Goal: Information Seeking & Learning: Get advice/opinions

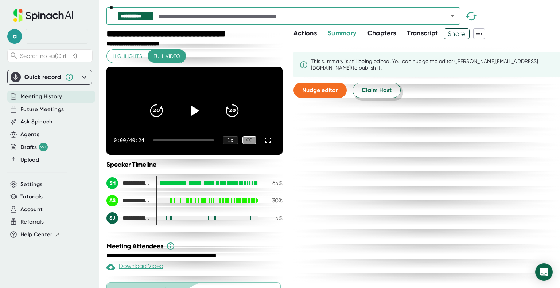
click at [390, 94] on button "Claim Host" at bounding box center [376, 90] width 48 height 15
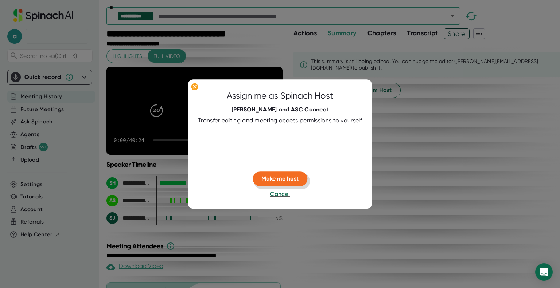
click at [287, 183] on button "Make me host" at bounding box center [279, 179] width 55 height 15
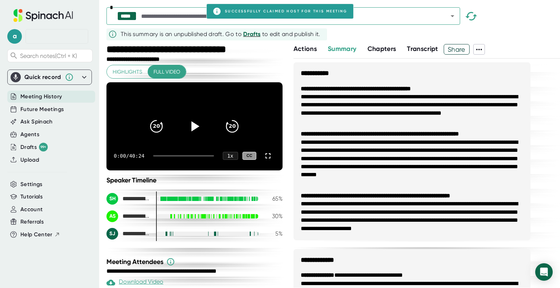
click at [248, 33] on span "Drafts" at bounding box center [251, 34] width 17 height 7
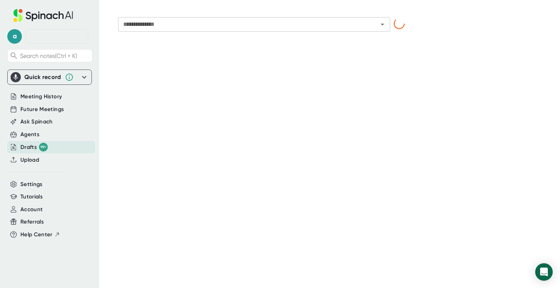
type input "**********"
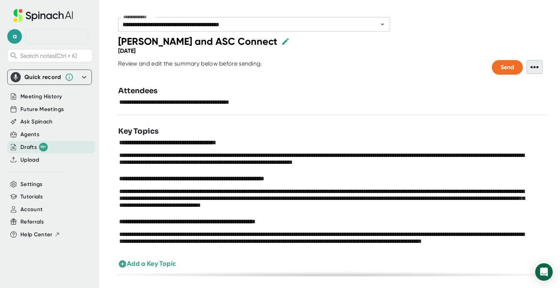
click at [526, 61] on span "•••" at bounding box center [534, 67] width 16 height 14
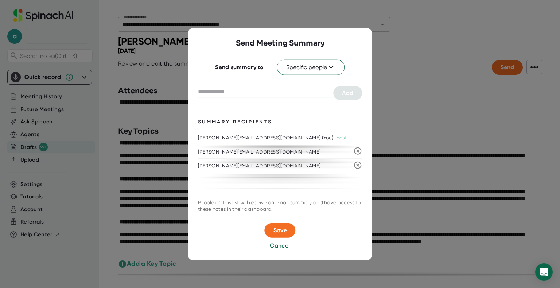
click at [356, 150] on icon at bounding box center [357, 151] width 7 height 7
click at [240, 87] on input "text" at bounding box center [265, 92] width 135 height 12
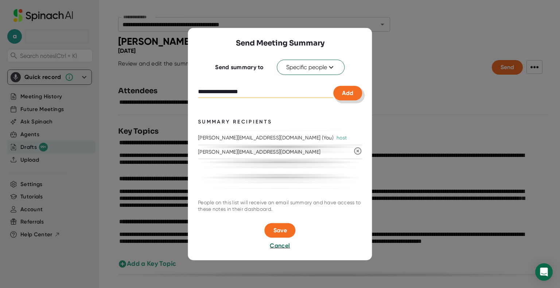
type input "**********"
click at [349, 95] on span "Add" at bounding box center [347, 93] width 11 height 7
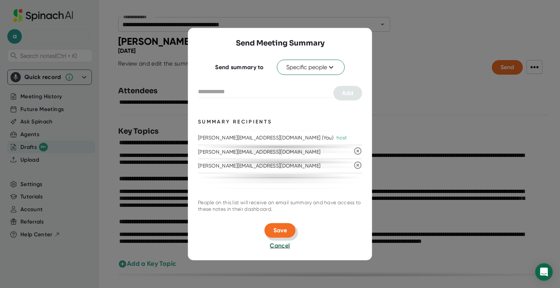
click at [275, 227] on span "Save" at bounding box center [279, 230] width 13 height 7
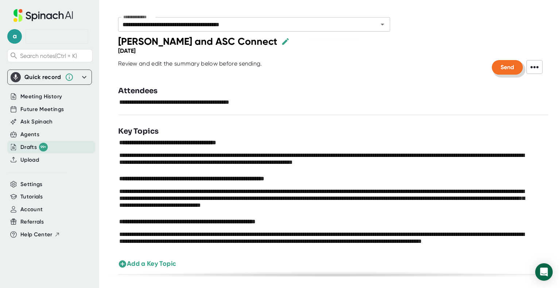
click at [500, 67] on span "Send" at bounding box center [506, 67] width 13 height 7
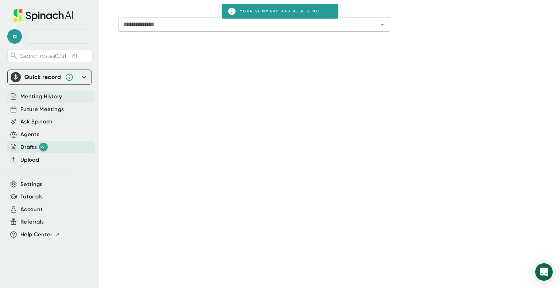
click at [67, 96] on div "Meeting History" at bounding box center [51, 97] width 88 height 12
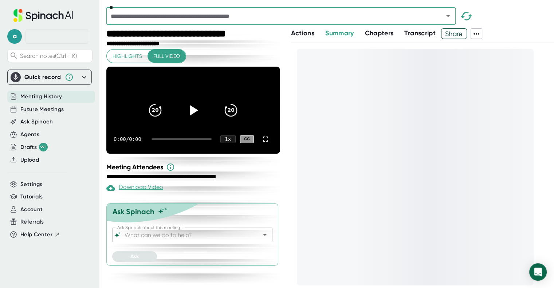
click at [201, 230] on input "Ask Spinach about this meeting:" at bounding box center [186, 235] width 126 height 10
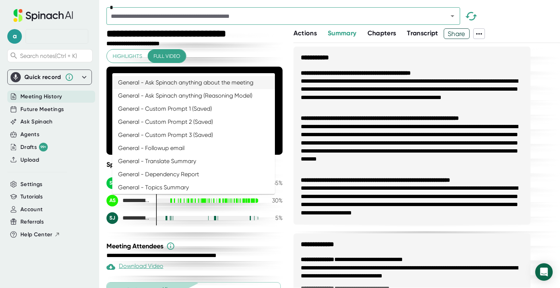
click at [177, 79] on li "General - Ask Spinach anything about the meeting" at bounding box center [193, 82] width 162 height 13
type input "General - Ask Spinach anything about the meeting"
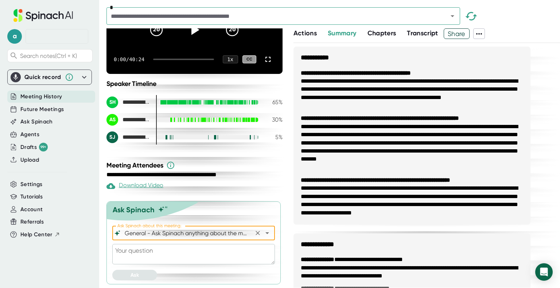
scroll to position [89, 0]
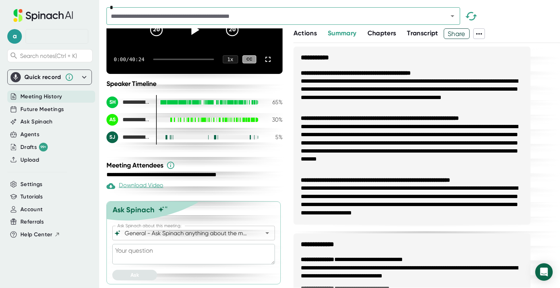
click at [173, 250] on textarea at bounding box center [193, 254] width 162 height 20
type textarea "I"
type textarea "x"
type textarea "If"
type textarea "x"
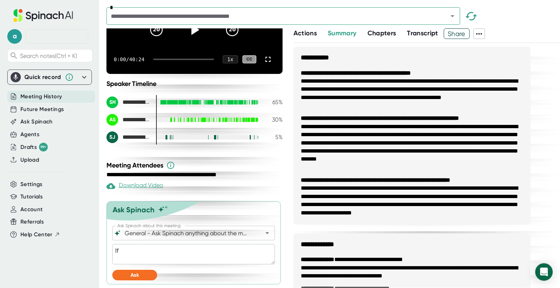
type textarea "If"
type textarea "x"
type textarea "If I"
type textarea "x"
type textarea "If I'"
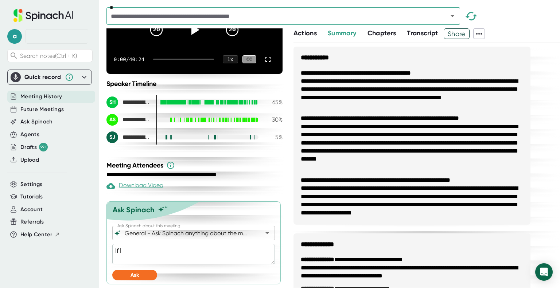
type textarea "x"
type textarea "If I'm"
type textarea "x"
type textarea "If I'm"
type textarea "x"
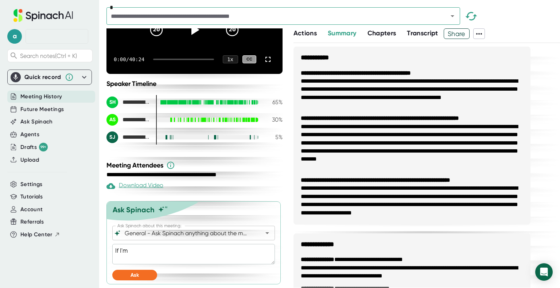
type textarea "If I'm b"
type textarea "x"
type textarea "If I'm bu"
type textarea "x"
type textarea "If I'm bul"
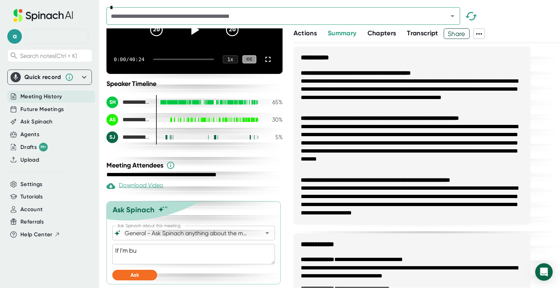
type textarea "x"
type textarea "If I'm buli"
type textarea "x"
type textarea "If I'm bul"
type textarea "x"
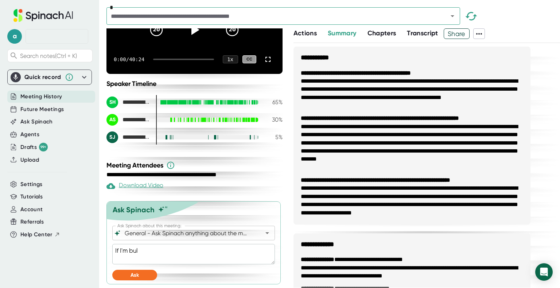
type textarea "If I'm bu"
type textarea "x"
type textarea "If I'm [PERSON_NAME]"
type textarea "x"
type textarea "If I'm buil"
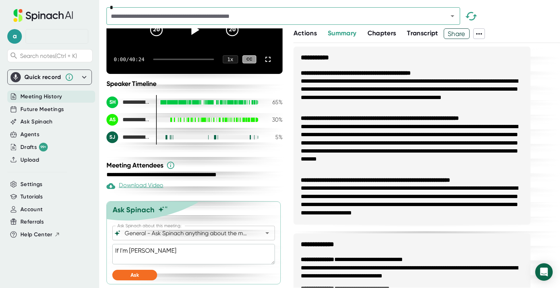
type textarea "x"
type textarea "If I'm build"
type textarea "x"
type textarea "If I'm buildi"
type textarea "x"
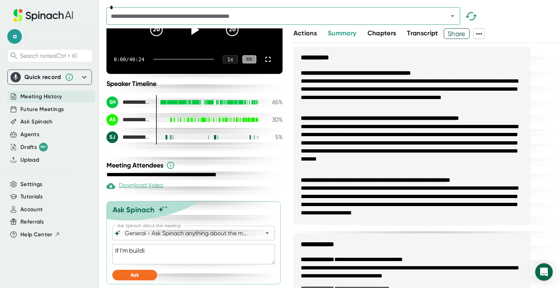
type textarea "If I'm buildin"
type textarea "x"
type textarea "If I'm building"
type textarea "x"
type textarea "If I'm building"
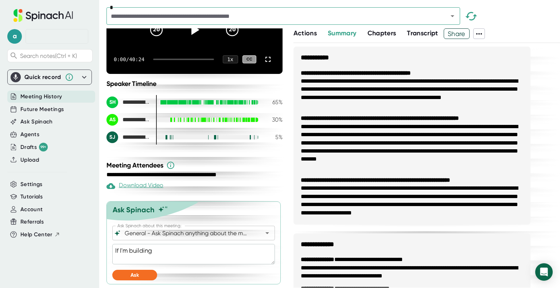
type textarea "x"
type textarea "If I'm building a"
type textarea "x"
type textarea "If I'm building a"
type textarea "x"
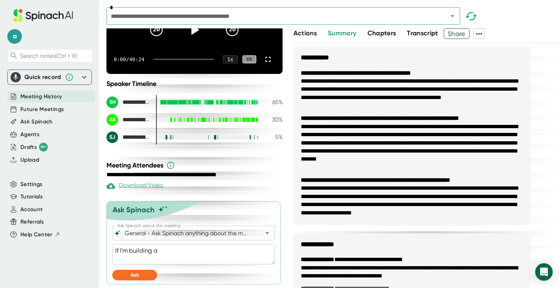
type textarea "If I'm building a p"
type textarea "x"
type textarea "If I'm building a pr"
type textarea "x"
type textarea "If I'm building a pro"
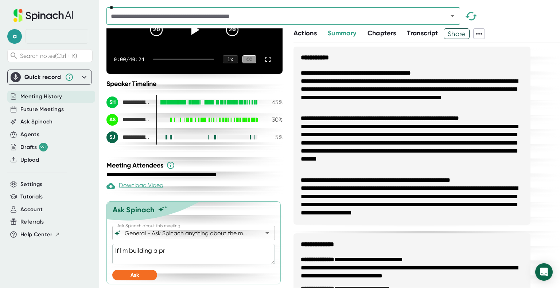
type textarea "x"
type textarea "If I'm building a prop"
type textarea "x"
type textarea "If I'm building a propo"
type textarea "x"
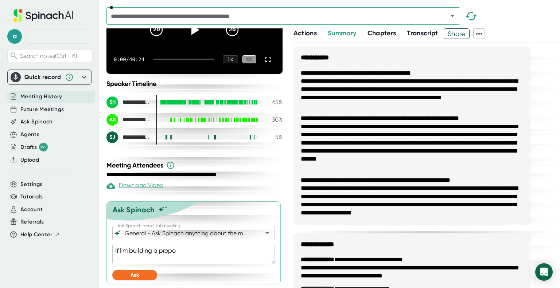
type textarea "If I'm building a propos"
type textarea "x"
type textarea "If I'm building a proposa"
type textarea "x"
type textarea "If I'm building a proposal"
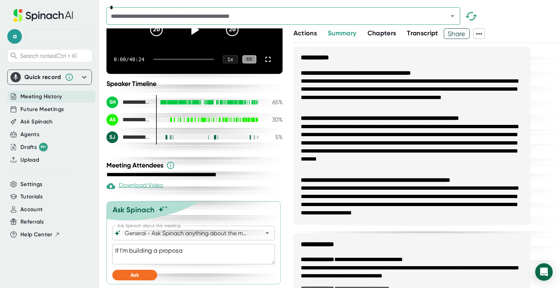
type textarea "x"
type textarea "If I'm building a proposal"
type textarea "x"
type textarea "If I'm building a proposal f"
type textarea "x"
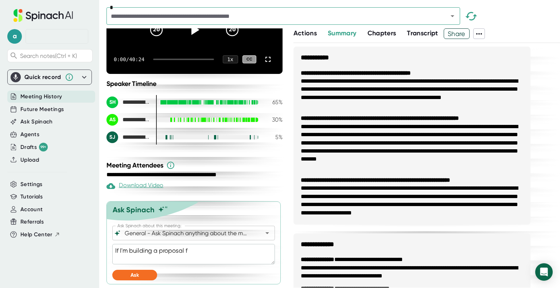
type textarea "If I'm building a proposal fo"
type textarea "x"
type textarea "If I'm building a proposal for"
type textarea "x"
type textarea "If I'm building a proposal for"
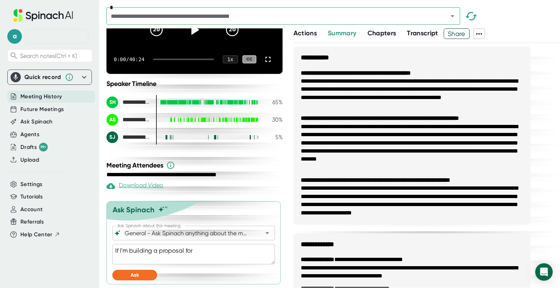
type textarea "x"
type textarea "If I'm building a proposal for a"
type textarea "x"
type textarea "If I'm building a proposal for a"
type textarea "x"
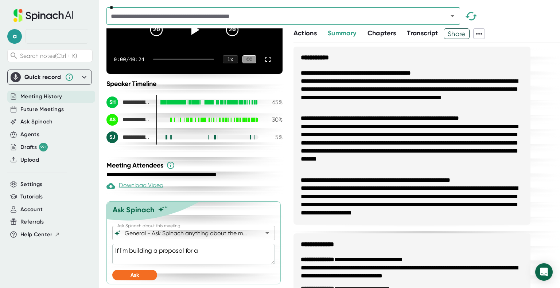
type textarea "If I'm building a proposal for a f"
type textarea "x"
type textarea "If I'm building a proposal for a fa"
type textarea "x"
type textarea "If I'm building a proposal for a fac"
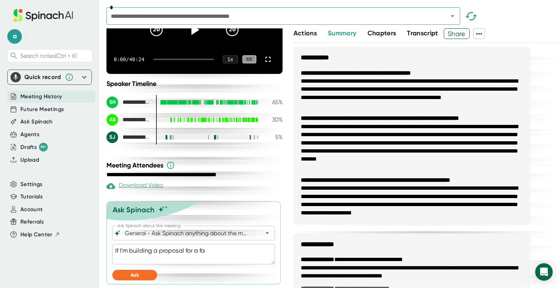
type textarea "x"
type textarea "If I'm building a proposal for a faci"
type textarea "x"
type textarea "If I'm building a proposal for a facil"
type textarea "x"
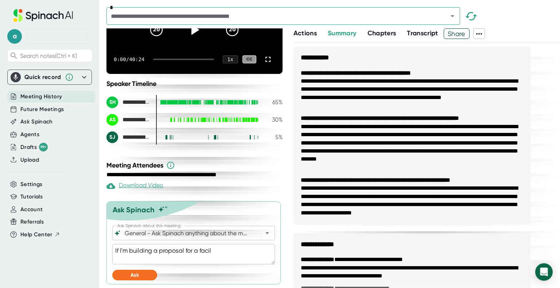
type textarea "If I'm building a proposal for a facili"
type textarea "x"
type textarea "If I'm building a proposal for a facilit"
type textarea "x"
type textarea "If I'm building a proposal for a facility"
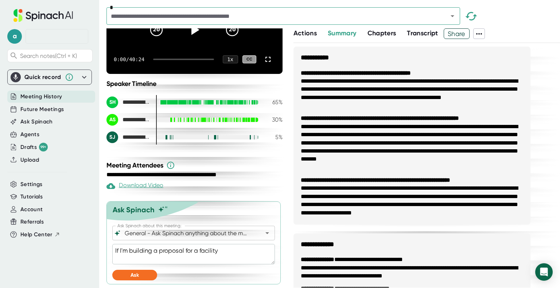
type textarea "x"
type textarea "If I'm building a proposal for a facility"
type textarea "x"
type textarea "If I'm building a proposal for a facility f"
type textarea "x"
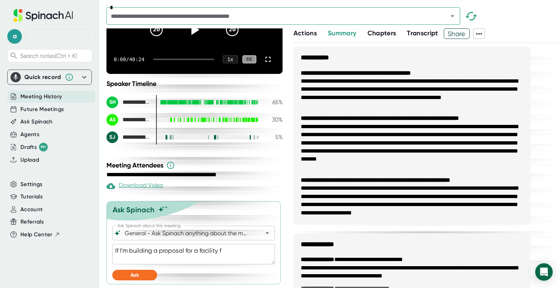
type textarea "If I'm building a proposal for a facility fe"
type textarea "x"
type textarea "If I'm building a proposal for a facility fea"
type textarea "x"
type textarea "If I'm building a proposal for a facility feas"
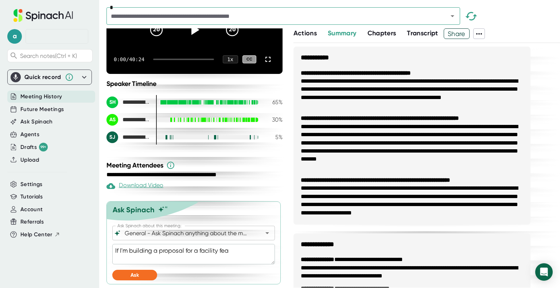
type textarea "x"
type textarea "If I'm building a proposal for a facility feasi"
type textarea "x"
type textarea "If I'm building a proposal for a facility feasib"
type textarea "x"
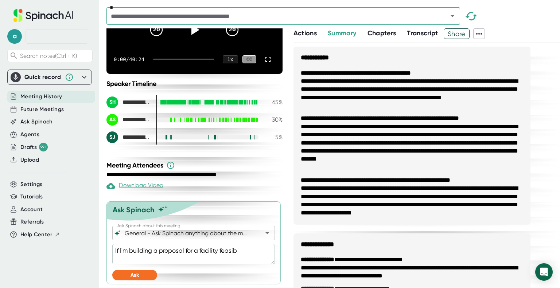
type textarea "If I'm building a proposal for a facility feasibi"
type textarea "x"
type textarea "If I'm building a proposal for a facility feasibil"
type textarea "x"
type textarea "If I'm building a proposal for a facility feasibili"
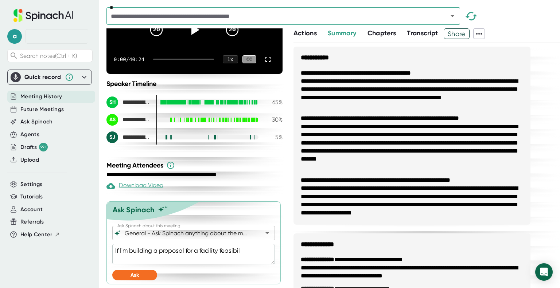
type textarea "x"
type textarea "If I'm building a proposal for a facility feasibilit"
type textarea "x"
type textarea "If I'm building a proposal for a facility feasibility"
type textarea "x"
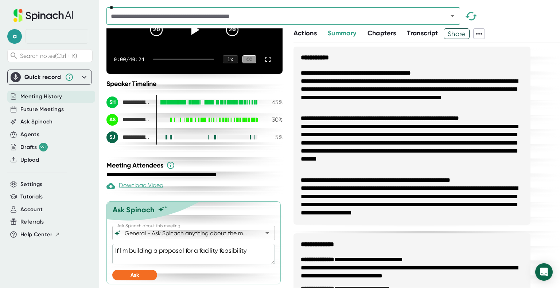
type textarea "If I'm building a proposal for a facility feasibility"
type textarea "x"
type textarea "If I'm building a proposal for a facility feasibility s"
type textarea "x"
type textarea "If I'm building a proposal for a facility feasibility st"
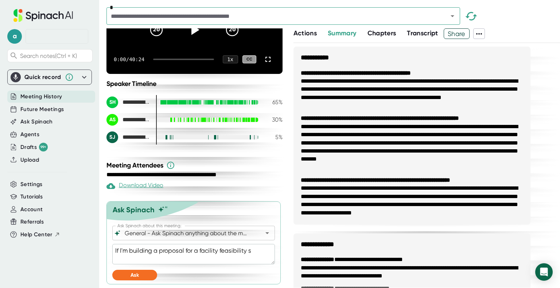
type textarea "x"
type textarea "If I'm building a proposal for a facility feasibility stu"
type textarea "x"
type textarea "If I'm building a proposal for a facility feasibility stud"
type textarea "x"
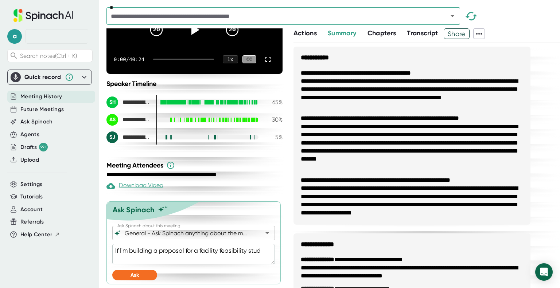
type textarea "If I'm building a proposal for a facility feasibility study"
type textarea "x"
type textarea "If I'm building a proposal for a facility feasibility study,"
type textarea "x"
type textarea "If I'm building a proposal for a facility feasibility study,"
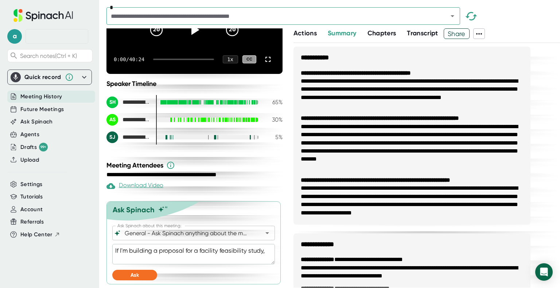
type textarea "x"
type textarea "If I'm building a proposal for a facility feasibility study, h"
type textarea "x"
type textarea "If I'm building a proposal for a facility feasibility study, ho"
type textarea "x"
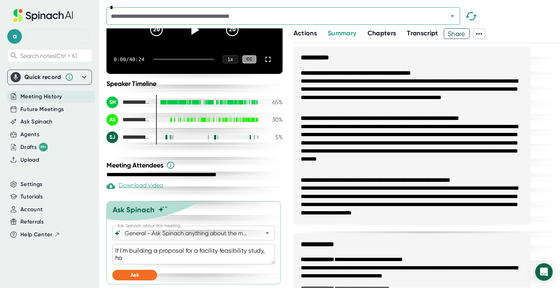
type textarea "If I'm building a proposal for a facility feasibility study, how"
type textarea "x"
type textarea "If I'm building a proposal for a facility feasibility study, how"
type textarea "x"
type textarea "If I'm building a proposal for a facility feasibility study, how s"
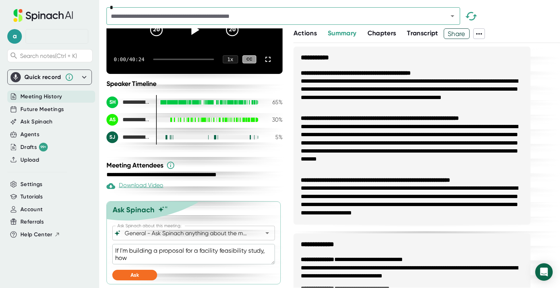
type textarea "x"
type textarea "If I'm building a proposal for a facility feasibility study, how so"
type textarea "x"
type textarea "If I'm building a proposal for a facility feasibility study, how soh"
type textarea "x"
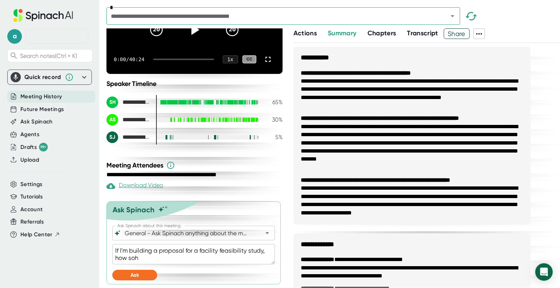
type textarea "If I'm building a proposal for a facility feasibility study, how soho"
type textarea "x"
type textarea "If I'm building a proposal for a facility feasibility study, how sohou"
type textarea "x"
type textarea "If I'm building a proposal for a facility feasibility study, how soho"
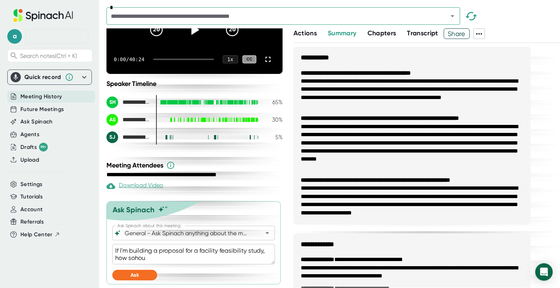
type textarea "x"
type textarea "If I'm building a proposal for a facility feasibility study, how soh"
type textarea "x"
type textarea "If I'm building a proposal for a facility feasibility study, how so"
type textarea "x"
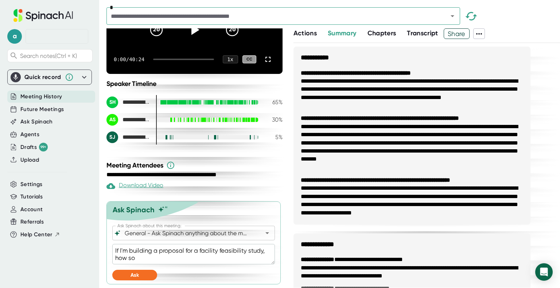
type textarea "If I'm building a proposal for a facility feasibility study, how s"
type textarea "x"
type textarea "If I'm building a proposal for a facility feasibility study, how sh"
type textarea "x"
type textarea "If I'm building a proposal for a facility feasibility study, how sho"
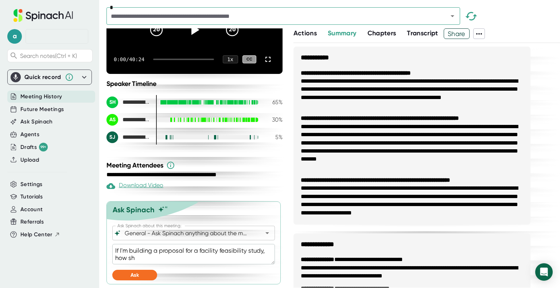
type textarea "x"
type textarea "If I'm building a proposal for a facility feasibility study, how shou"
type textarea "x"
type textarea "If I'm building a proposal for a facility feasibility study, how shoul"
type textarea "x"
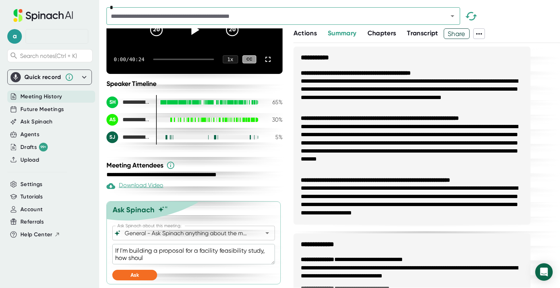
type textarea "If I'm building a proposal for a facility feasibility study, how should"
type textarea "x"
type textarea "If I'm building a proposal for a facility feasibility study, how should"
type textarea "x"
type textarea "If I'm building a proposal for a facility feasibility study, how should I"
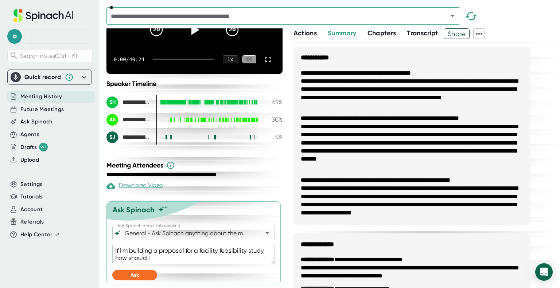
type textarea "x"
type textarea "If I'm building a proposal for a facility feasibility study, how should I"
type textarea "x"
type textarea "If I'm building a proposal for a facility feasibility study, how should I l"
type textarea "x"
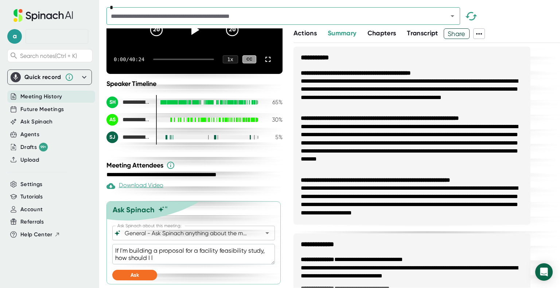
type textarea "If I'm building a proposal for a facility feasibility study, how should I la"
type textarea "x"
type textarea "If I'm building a proposal for a facility feasibility study, how should I lay"
type textarea "x"
type textarea "If I'm building a proposal for a facility feasibility study, how should I lay"
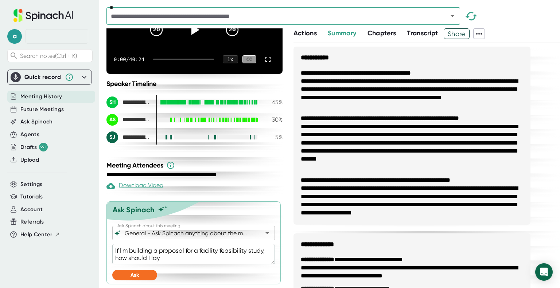
type textarea "x"
type textarea "If I'm building a proposal for a facility feasibility study, how should I lay o"
type textarea "x"
type textarea "If I'm building a proposal for a facility feasibility study, how should I lay ou"
type textarea "x"
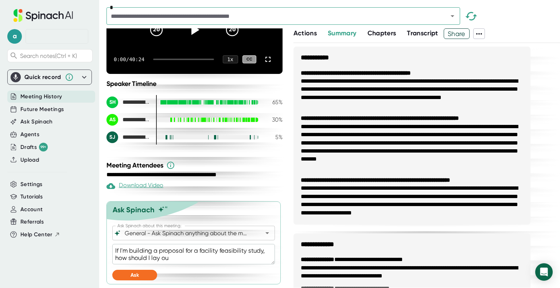
type textarea "If I'm building a proposal for a facility feasibility study, how should I lay o…"
type textarea "x"
type textarea "If I'm building a proposal for a facility feasibility study, how should I lay o…"
type textarea "x"
type textarea "If I'm building a proposal for a facility feasibility study, how should I lay o…"
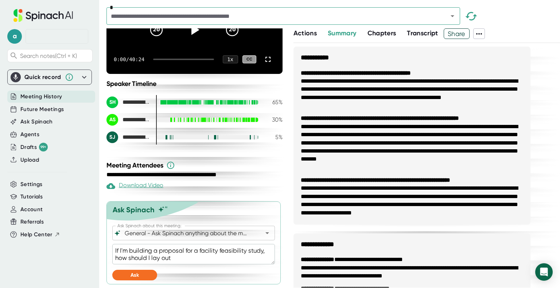
type textarea "x"
type textarea "If I'm building a proposal for a facility feasibility study, how should I lay o…"
type textarea "x"
type textarea "If I'm building a proposal for a facility feasibility study, how should I lay o…"
type textarea "x"
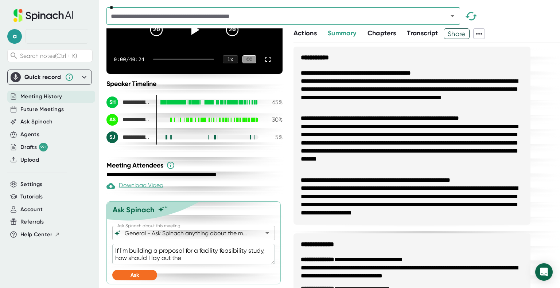
type textarea "If I'm building a proposal for a facility feasibility study, how should I lay o…"
drag, startPoint x: 136, startPoint y: 275, endPoint x: 152, endPoint y: 266, distance: 18.4
click at [136, 276] on span "Ask" at bounding box center [134, 275] width 8 height 6
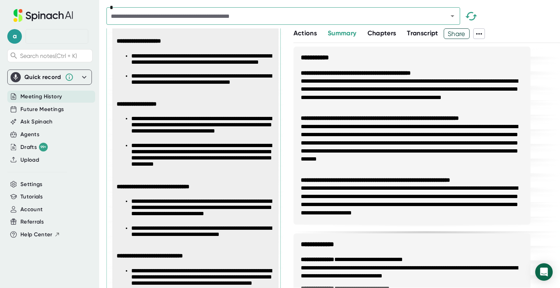
scroll to position [344, 0]
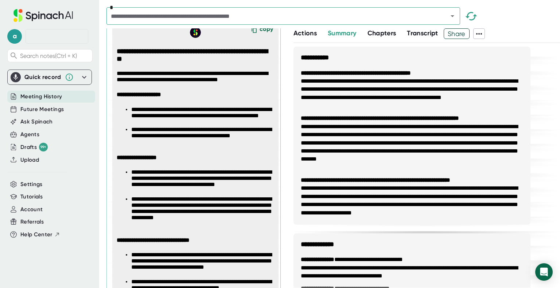
click at [259, 35] on div "copy" at bounding box center [265, 31] width 13 height 10
